Goal: Task Accomplishment & Management: Manage account settings

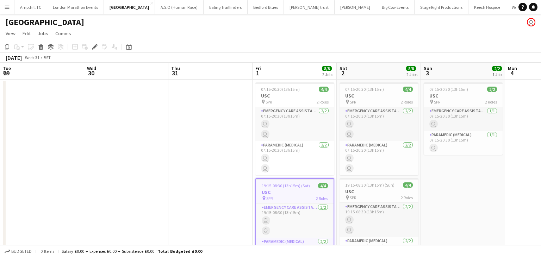
scroll to position [0, 242]
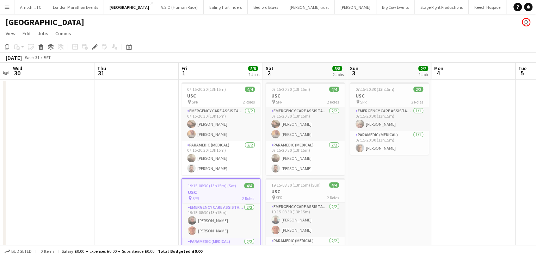
click at [5, 7] on app-icon "Menu" at bounding box center [7, 7] width 6 height 6
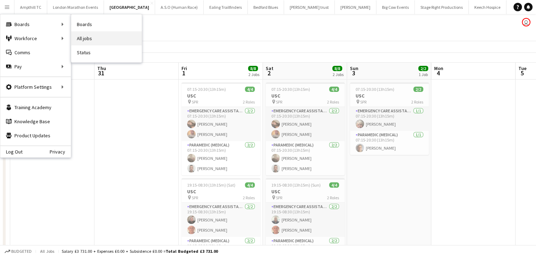
click at [81, 36] on link "All jobs" at bounding box center [106, 38] width 70 height 14
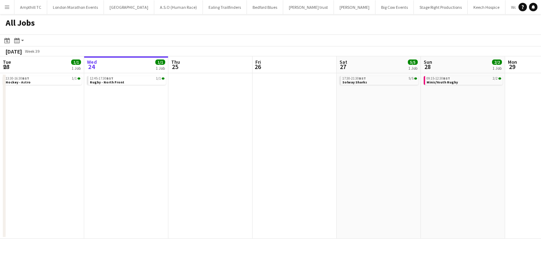
scroll to position [0, 273]
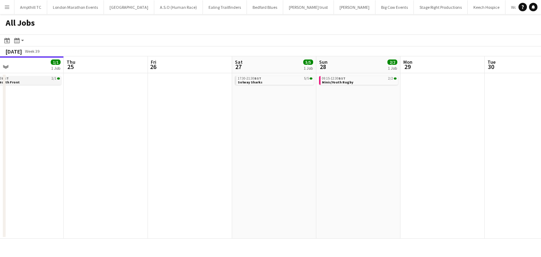
click at [34, 79] on div "12:45-17:30 BST 1/1" at bounding box center [22, 79] width 75 height 4
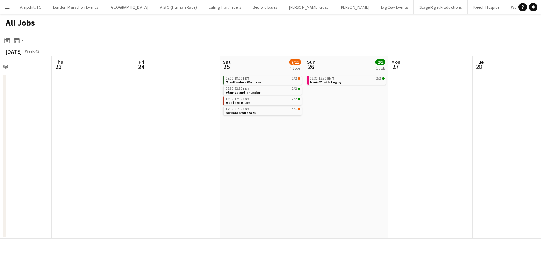
scroll to position [0, 285]
click at [293, 79] on span "1/2" at bounding box center [294, 79] width 5 height 4
click at [279, 101] on link "13:30-17:30 BST 2/2 Bedford Blues" at bounding box center [263, 101] width 75 height 8
click at [248, 114] on span "Swindon Wildcats" at bounding box center [241, 113] width 30 height 5
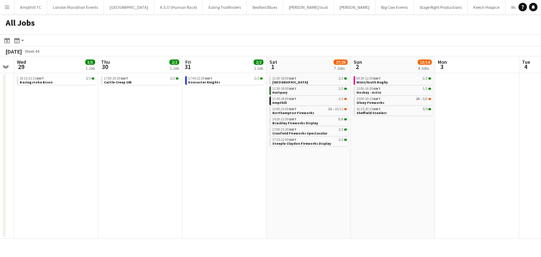
scroll to position [0, 326]
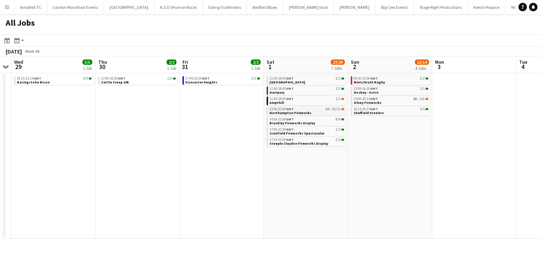
click at [339, 110] on span "10/11" at bounding box center [336, 109] width 8 height 4
click at [404, 101] on link "15:00-20:15 GMT 2A • 5/6 Olney Fireworks" at bounding box center [391, 101] width 75 height 8
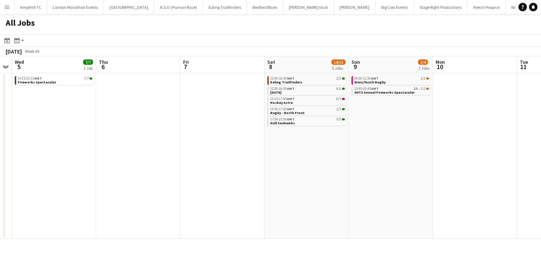
scroll to position [0, 327]
click at [399, 89] on div "15:45-20:45 GMT 1A • 1/2" at bounding box center [389, 89] width 75 height 4
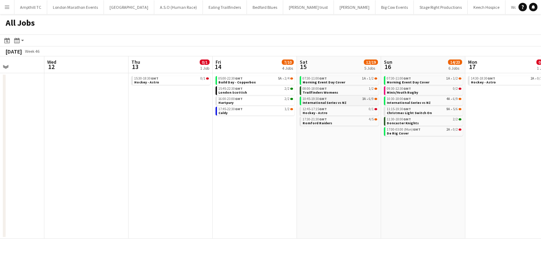
scroll to position [0, 293]
click at [355, 102] on link "10:45-19:30 GMT 3A • 6/9 International Series vs NZ" at bounding box center [339, 101] width 75 height 8
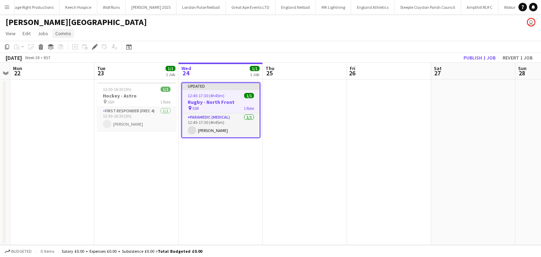
scroll to position [0, 411]
click at [58, 32] on span "Comms" at bounding box center [63, 33] width 16 height 6
click at [81, 61] on span "Create chat" at bounding box center [70, 63] width 25 height 6
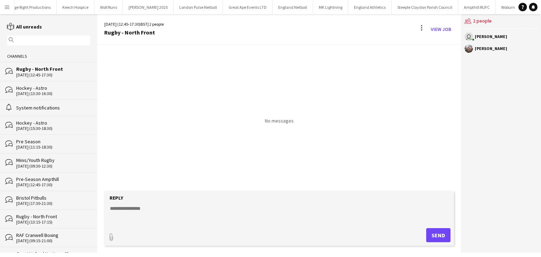
click at [130, 203] on form "Reply paperclip Send" at bounding box center [279, 218] width 350 height 55
click at [117, 232] on div "paperclip Send" at bounding box center [279, 235] width 343 height 14
click at [138, 217] on textarea at bounding box center [280, 214] width 343 height 18
type textarea "**********"
click at [431, 230] on button "Send" at bounding box center [438, 235] width 24 height 14
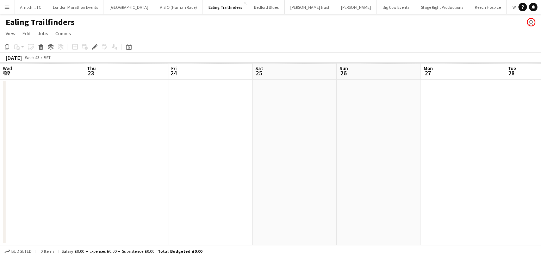
scroll to position [0, 242]
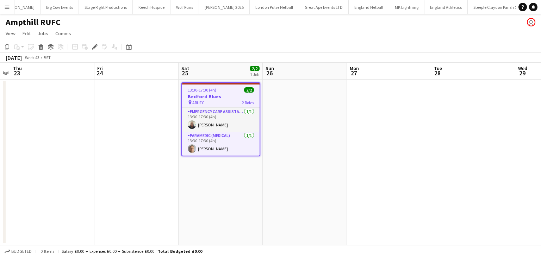
scroll to position [0, 338]
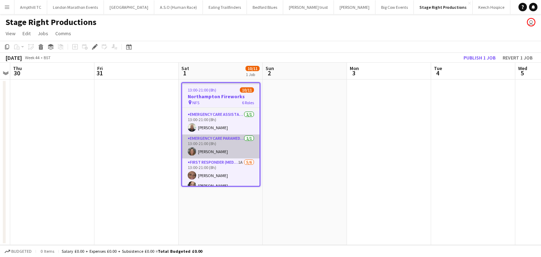
scroll to position [22, 0]
click at [226, 166] on app-card-role "First Responder (Medical) 1A 5/6 13:00-21:00 (8h) Charlotte Barrow Natasha Evan…" at bounding box center [221, 195] width 78 height 75
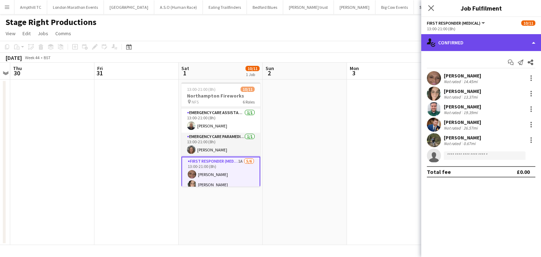
click at [489, 44] on div "single-neutral-actions-check-2 Confirmed" at bounding box center [481, 42] width 120 height 17
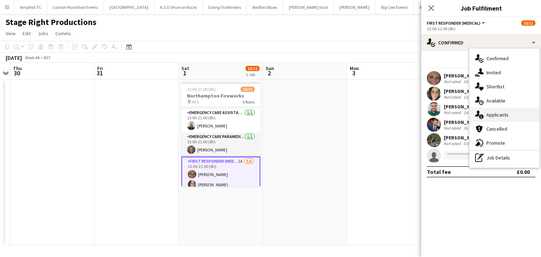
click at [499, 117] on span "Applicants" at bounding box center [498, 115] width 22 height 6
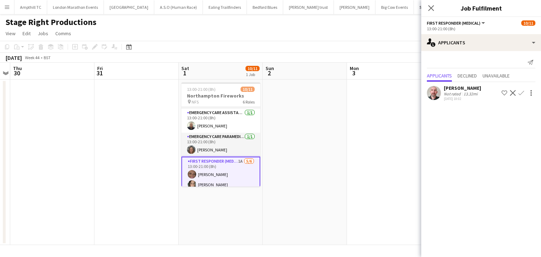
click at [522, 92] on app-icon "Confirm" at bounding box center [522, 93] width 6 height 6
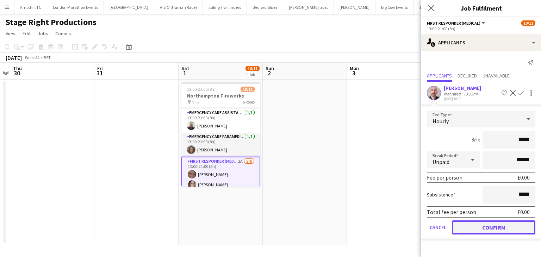
click at [472, 225] on button "Confirm" at bounding box center [494, 228] width 84 height 14
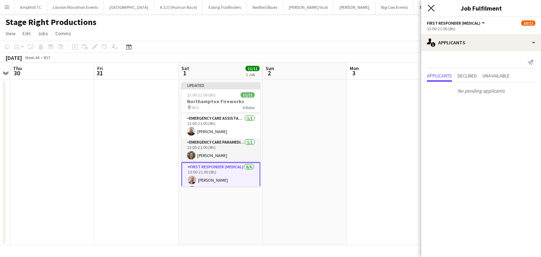
click at [431, 11] on icon "Close pop-in" at bounding box center [431, 8] width 7 height 7
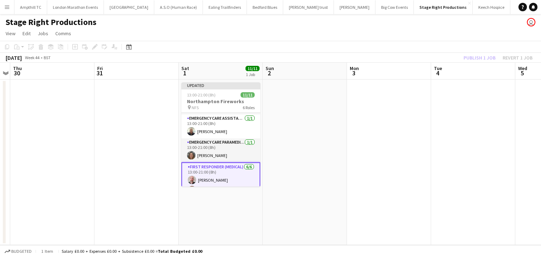
click at [467, 62] on div "Publish 1 job Revert 1 job" at bounding box center [498, 57] width 86 height 9
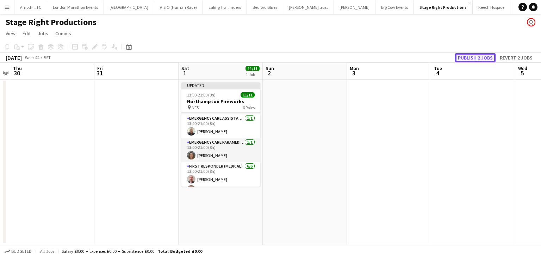
click at [468, 61] on button "Publish 2 jobs" at bounding box center [475, 57] width 41 height 9
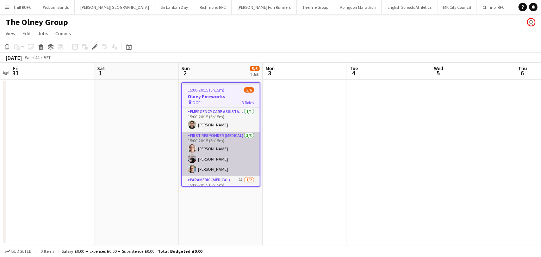
scroll to position [18, 0]
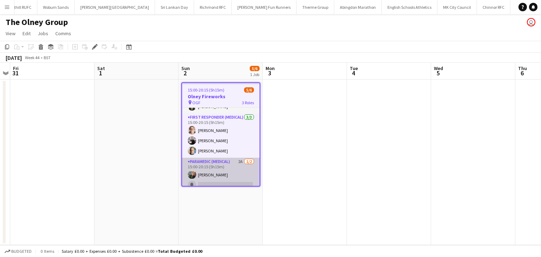
click at [223, 160] on app-card-role "Paramedic (Medical) 2A [DATE] 15:00-20:15 (5h15m) [PERSON_NAME] single-neutral-…" at bounding box center [221, 175] width 78 height 34
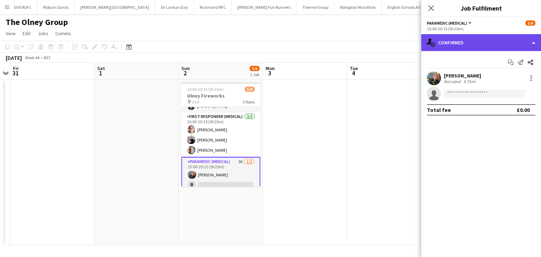
click at [460, 47] on div "single-neutral-actions-check-2 Confirmed" at bounding box center [481, 42] width 120 height 17
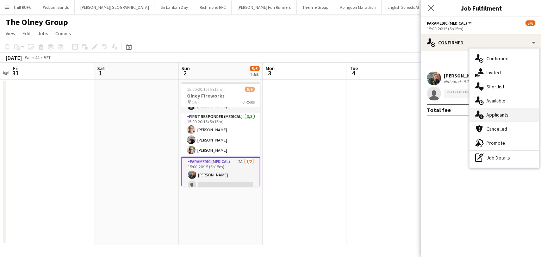
click at [484, 112] on div "single-neutral-actions-information Applicants" at bounding box center [505, 115] width 70 height 14
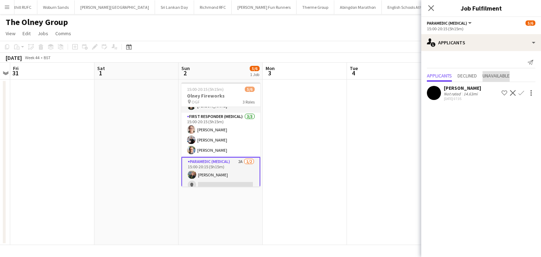
click at [496, 76] on span "Unavailable" at bounding box center [496, 75] width 27 height 5
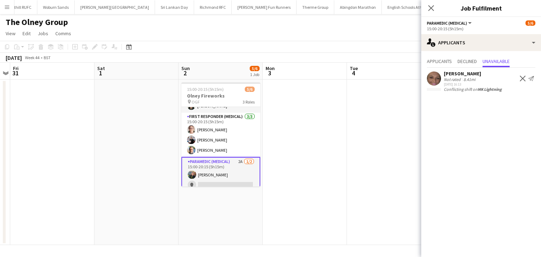
click at [524, 81] on app-icon "Decline" at bounding box center [523, 79] width 6 height 6
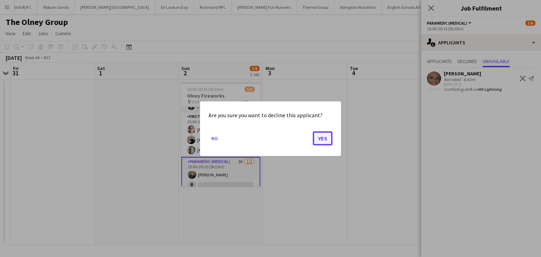
click at [322, 134] on button "Yes" at bounding box center [323, 138] width 20 height 14
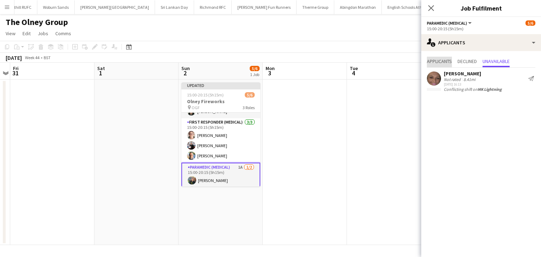
click at [442, 63] on span "Applicants" at bounding box center [439, 61] width 25 height 5
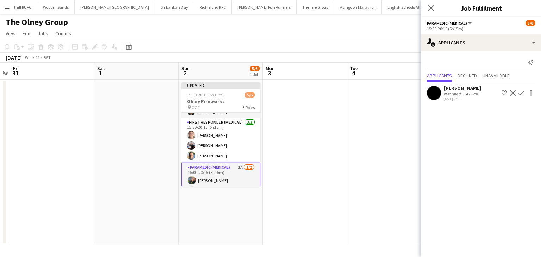
click at [512, 95] on app-icon "Decline" at bounding box center [513, 93] width 6 height 6
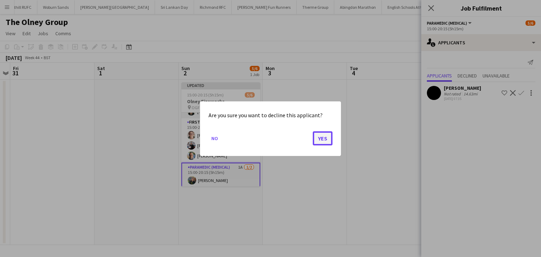
click at [324, 141] on button "Yes" at bounding box center [323, 138] width 20 height 14
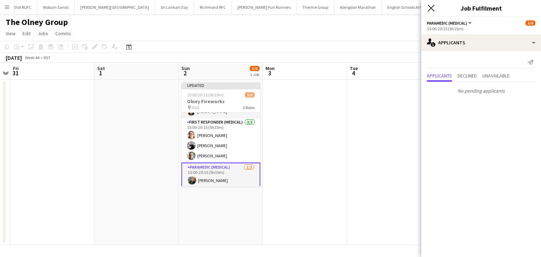
click at [429, 8] on icon "Close pop-in" at bounding box center [431, 8] width 7 height 7
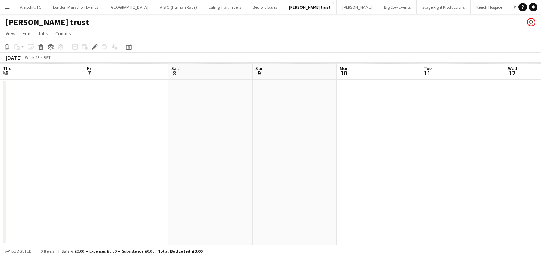
scroll to position [0, 242]
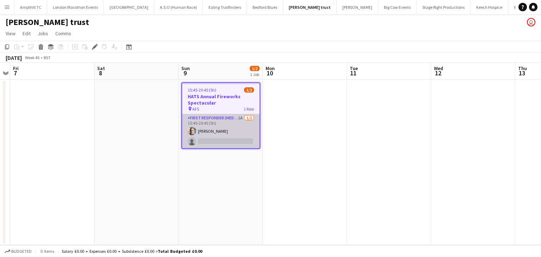
click at [222, 123] on app-card-role "First Responder (Medical) 1A [DATE] 15:45-20:45 (5h) [PERSON_NAME] single-neutr…" at bounding box center [221, 131] width 78 height 34
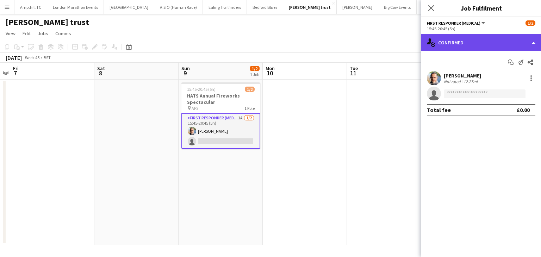
click at [499, 40] on div "single-neutral-actions-check-2 Confirmed" at bounding box center [481, 42] width 120 height 17
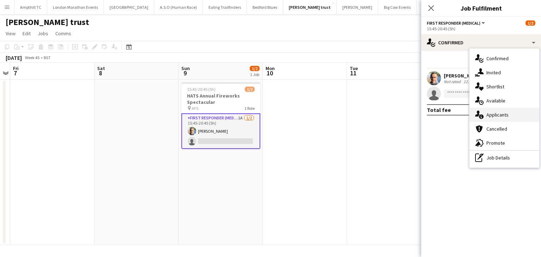
click at [493, 110] on div "single-neutral-actions-information Applicants" at bounding box center [505, 115] width 70 height 14
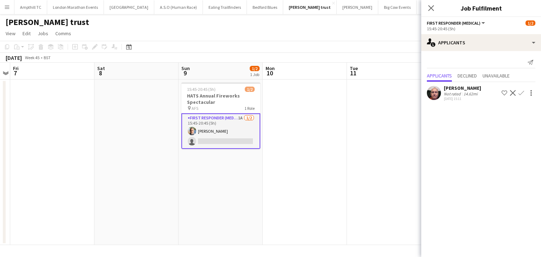
click at [521, 93] on app-icon "Confirm" at bounding box center [522, 93] width 6 height 6
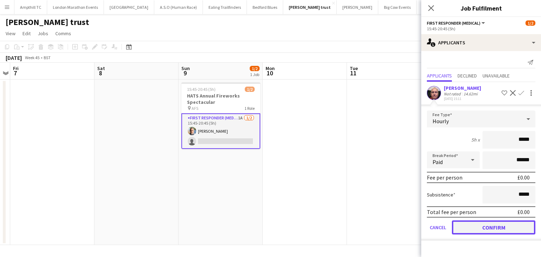
click at [471, 228] on button "Confirm" at bounding box center [494, 228] width 84 height 14
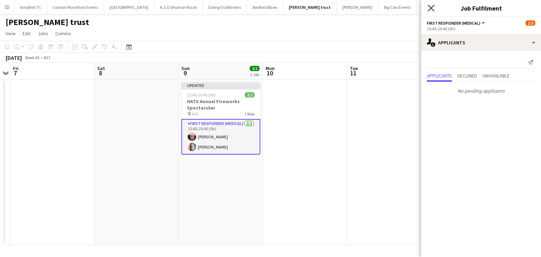
click at [431, 9] on icon "Close pop-in" at bounding box center [431, 8] width 7 height 7
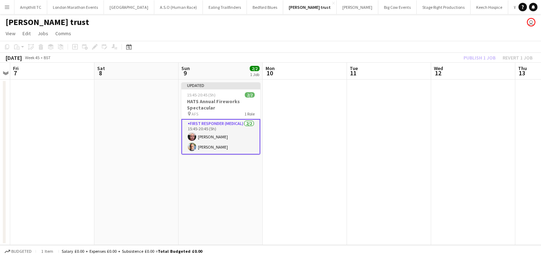
click at [469, 51] on app-toolbar "Copy Paste Paste Ctrl+V Paste with crew Ctrl+Shift+V Paste linked Job Delete Gr…" at bounding box center [270, 47] width 541 height 12
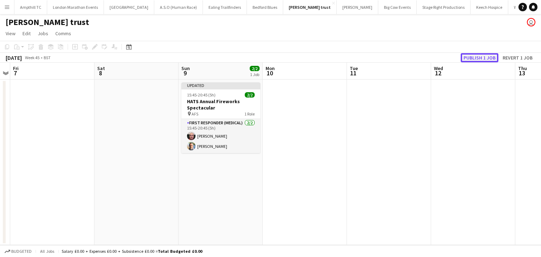
click at [469, 56] on button "Publish 1 job" at bounding box center [480, 57] width 38 height 9
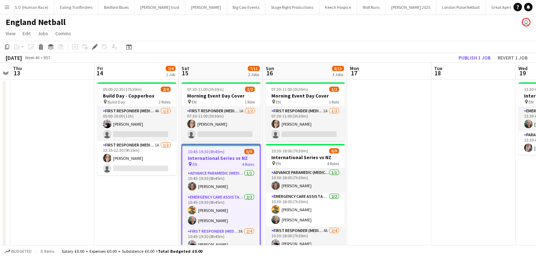
scroll to position [0, 159]
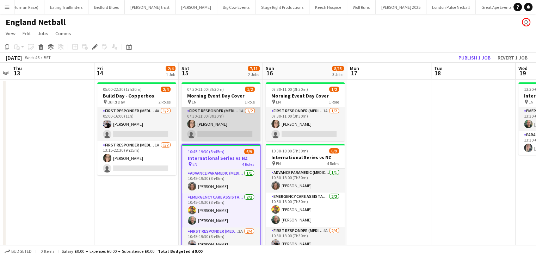
click at [223, 113] on app-card-role "First Responder (Medical) 1A [DATE] 07:30-11:00 (3h30m) [PERSON_NAME] single-ne…" at bounding box center [220, 124] width 79 height 34
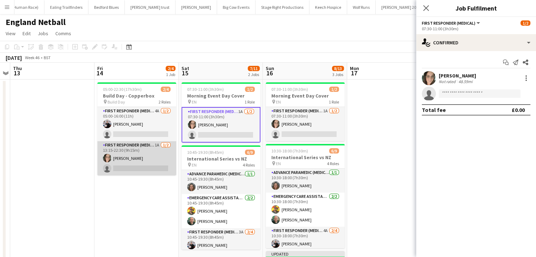
click at [129, 150] on app-card-role "First Responder (Medical) 1A [DATE] 13:15-22:30 (9h15m) [PERSON_NAME] single-ne…" at bounding box center [136, 158] width 79 height 34
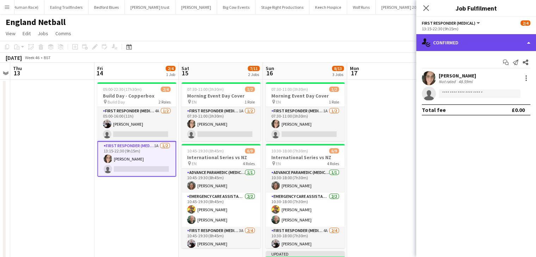
click at [466, 44] on div "single-neutral-actions-check-2 Confirmed" at bounding box center [476, 42] width 120 height 17
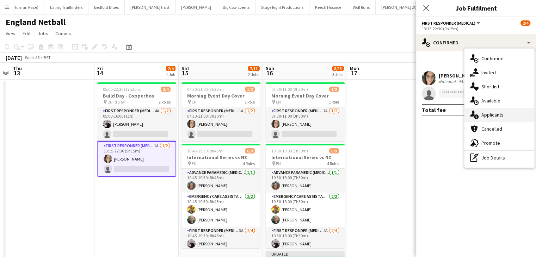
click at [481, 117] on div "single-neutral-actions-information Applicants" at bounding box center [499, 115] width 70 height 14
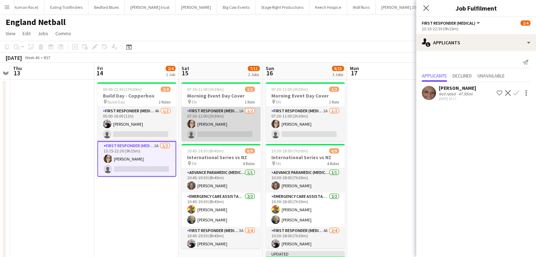
click at [227, 118] on app-card-role "First Responder (Medical) 1A [DATE] 07:30-11:00 (3h30m) [PERSON_NAME] single-ne…" at bounding box center [220, 124] width 79 height 34
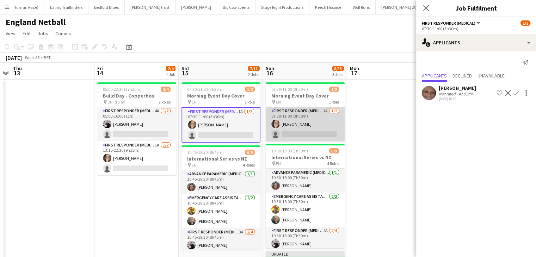
click at [288, 114] on app-card-role "First Responder (Medical) 1A [DATE] 07:30-11:00 (3h30m) [PERSON_NAME] single-ne…" at bounding box center [305, 124] width 79 height 34
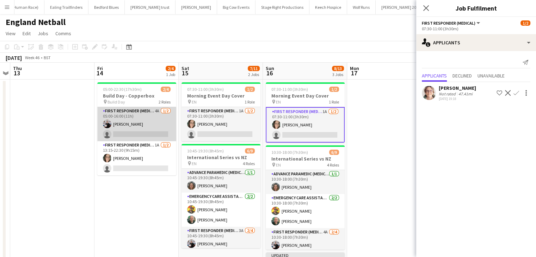
click at [147, 123] on app-card-role "First Responder (Medical) 4A [DATE] 05:00-16:00 (11h) [PERSON_NAME] single-neut…" at bounding box center [136, 124] width 79 height 34
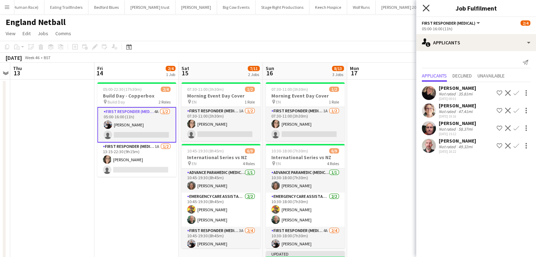
click at [424, 8] on icon "Close pop-in" at bounding box center [426, 8] width 7 height 7
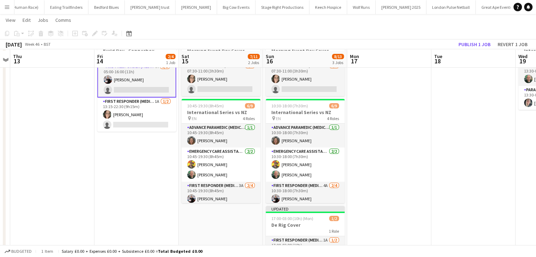
scroll to position [47, 0]
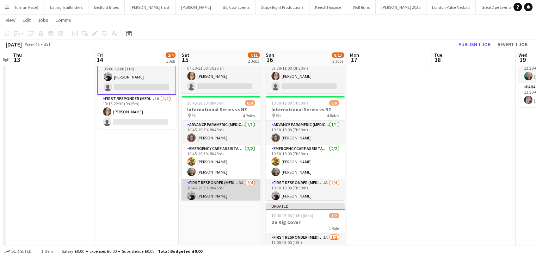
click at [226, 181] on app-card-role "First Responder (Medical) 3A [DATE] 10:45-19:30 (8h45m) [PERSON_NAME] [PERSON_N…" at bounding box center [220, 206] width 79 height 55
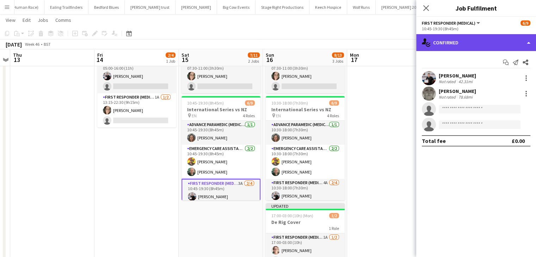
click at [462, 44] on div "single-neutral-actions-check-2 Confirmed" at bounding box center [476, 42] width 120 height 17
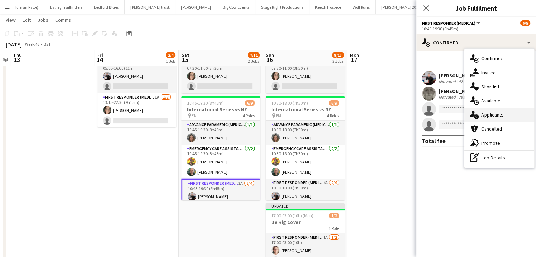
click at [481, 115] on div "single-neutral-actions-information Applicants" at bounding box center [499, 115] width 70 height 14
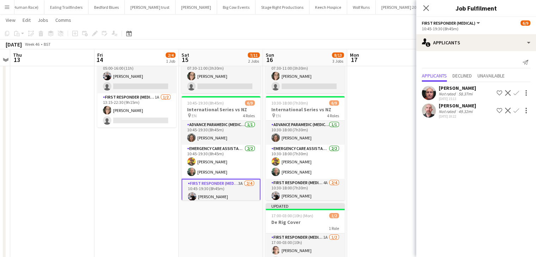
click at [518, 92] on app-icon "Confirm" at bounding box center [516, 93] width 6 height 6
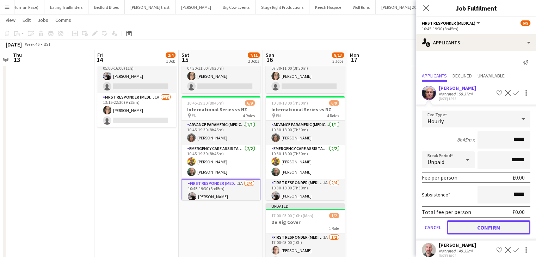
click at [467, 225] on button "Confirm" at bounding box center [489, 228] width 84 height 14
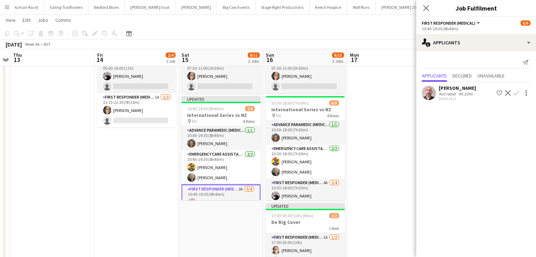
click at [513, 93] on app-icon "Confirm" at bounding box center [516, 93] width 6 height 6
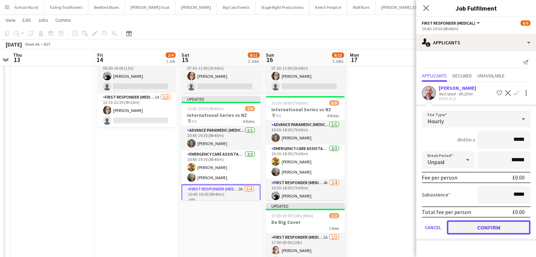
click at [466, 227] on button "Confirm" at bounding box center [489, 228] width 84 height 14
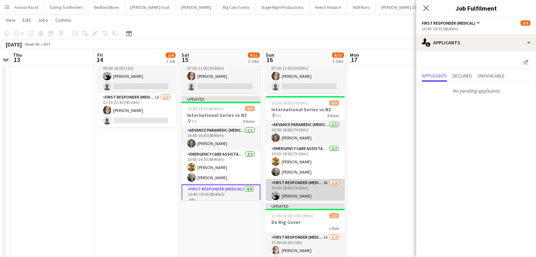
click at [312, 181] on app-card-role "First Responder (Medical) 4A [DATE] 10:30-18:00 (7h30m) [PERSON_NAME] [PERSON_N…" at bounding box center [305, 206] width 79 height 55
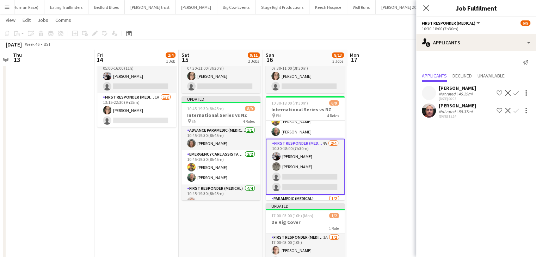
scroll to position [41, 0]
click at [297, 144] on app-card-role "First Responder (Medical) 4A [DATE] 10:30-18:00 (7h30m) [PERSON_NAME] [PERSON_N…" at bounding box center [305, 167] width 79 height 56
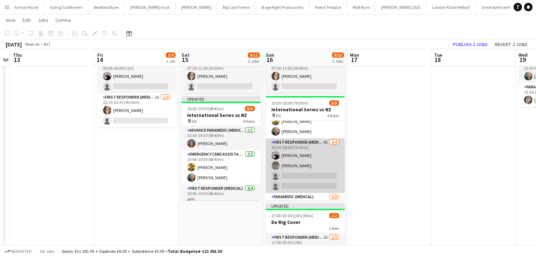
click at [301, 144] on app-card-role "First Responder (Medical) 4A [DATE] 10:30-18:00 (7h30m) [PERSON_NAME] [PERSON_N…" at bounding box center [305, 166] width 79 height 55
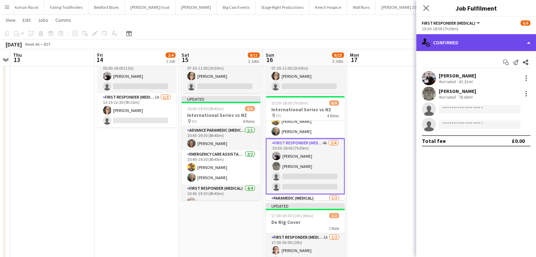
click at [492, 42] on div "single-neutral-actions-check-2 Confirmed" at bounding box center [476, 42] width 120 height 17
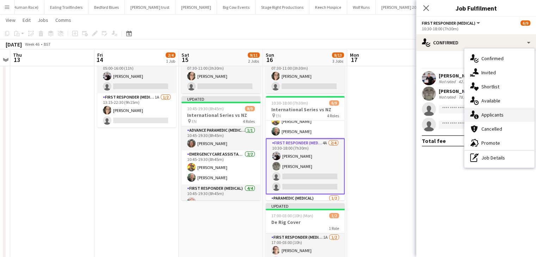
click at [491, 115] on span "Applicants" at bounding box center [492, 115] width 22 height 6
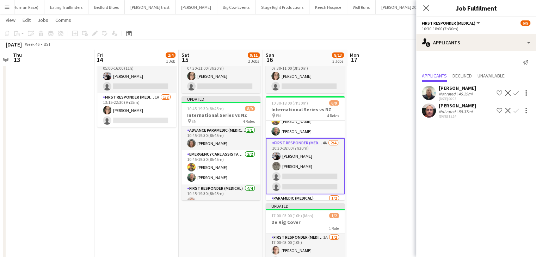
click at [515, 111] on app-icon "Confirm" at bounding box center [516, 111] width 6 height 6
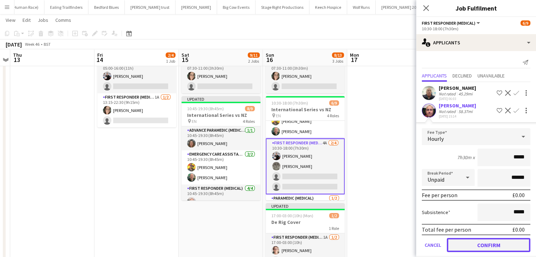
click at [466, 242] on button "Confirm" at bounding box center [489, 245] width 84 height 14
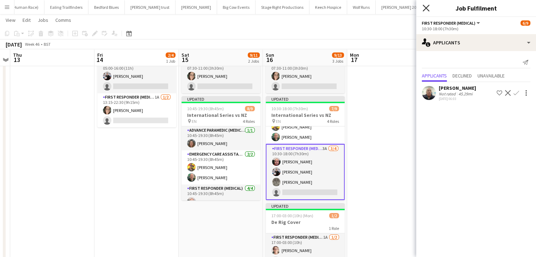
click at [425, 6] on icon "Close pop-in" at bounding box center [426, 8] width 7 height 7
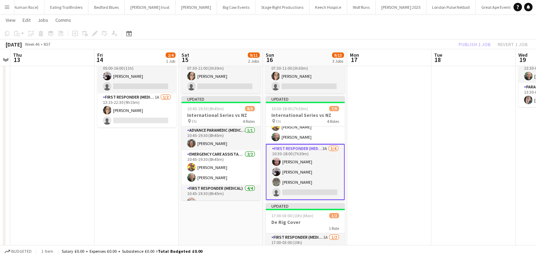
click at [482, 50] on app-board-header-date "Tue 18" at bounding box center [473, 57] width 84 height 17
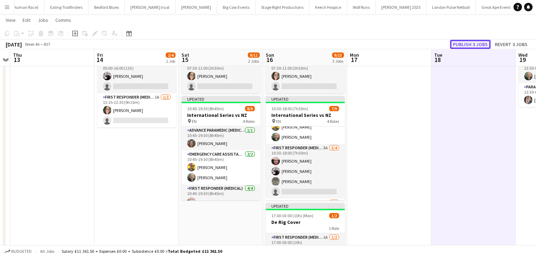
click at [481, 47] on button "Publish 3 jobs" at bounding box center [470, 44] width 41 height 9
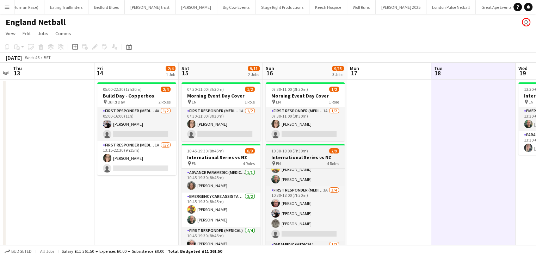
scroll to position [91, 0]
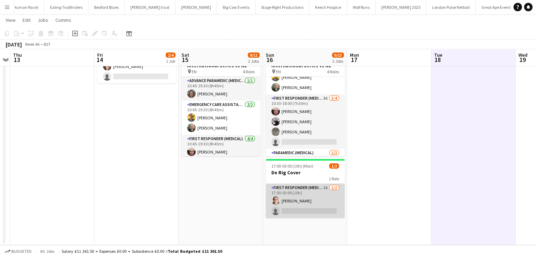
click at [298, 195] on app-card-role "First Responder (Medical) 1A [DATE] 17:00-03:00 (10h) [PERSON_NAME] single-neut…" at bounding box center [305, 201] width 79 height 34
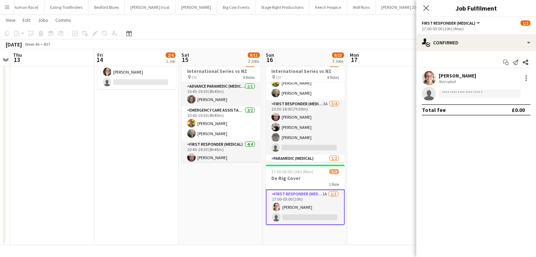
scroll to position [86, 0]
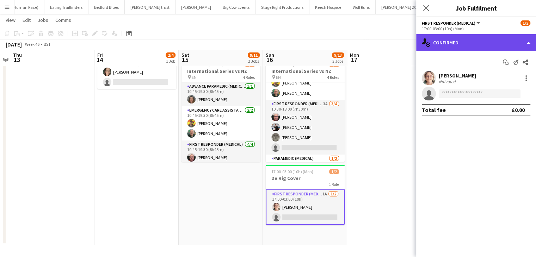
click at [458, 44] on div "single-neutral-actions-check-2 Confirmed" at bounding box center [476, 42] width 120 height 17
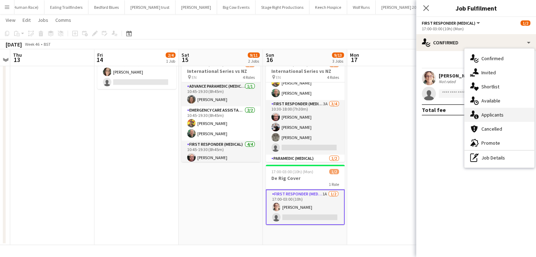
click at [479, 118] on div "single-neutral-actions-information Applicants" at bounding box center [499, 115] width 70 height 14
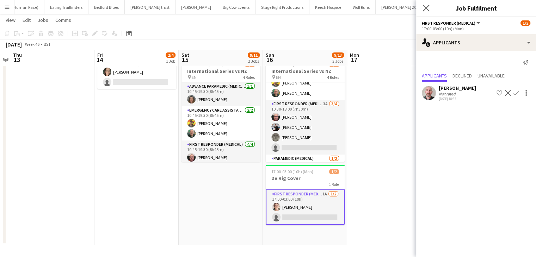
click at [425, 12] on app-icon "Close pop-in" at bounding box center [426, 8] width 10 height 10
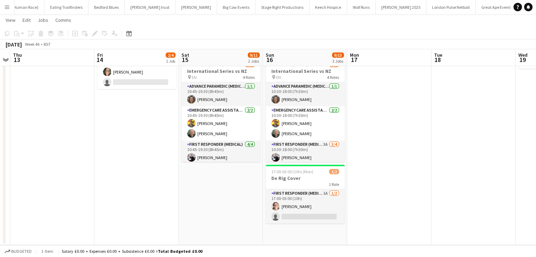
scroll to position [0, 0]
